Goal: Task Accomplishment & Management: Complete application form

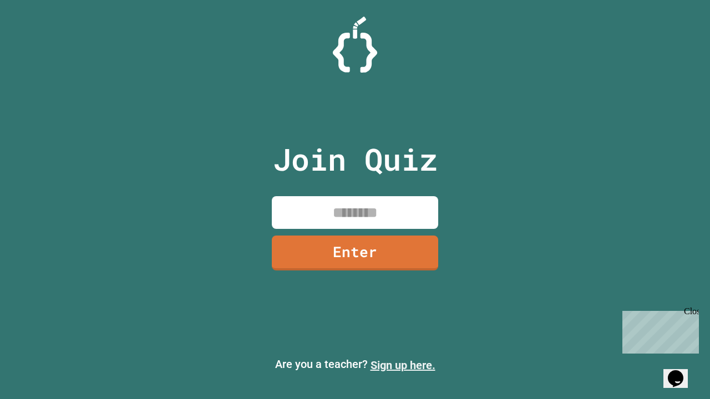
click at [402, 365] on link "Sign up here." at bounding box center [402, 365] width 65 height 13
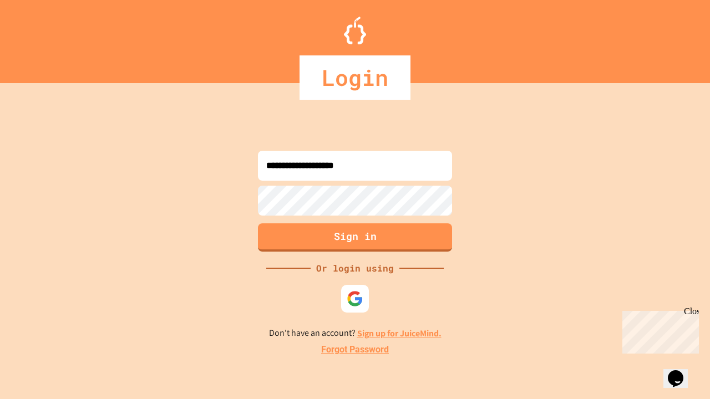
type input "**********"
